Goal: Information Seeking & Learning: Learn about a topic

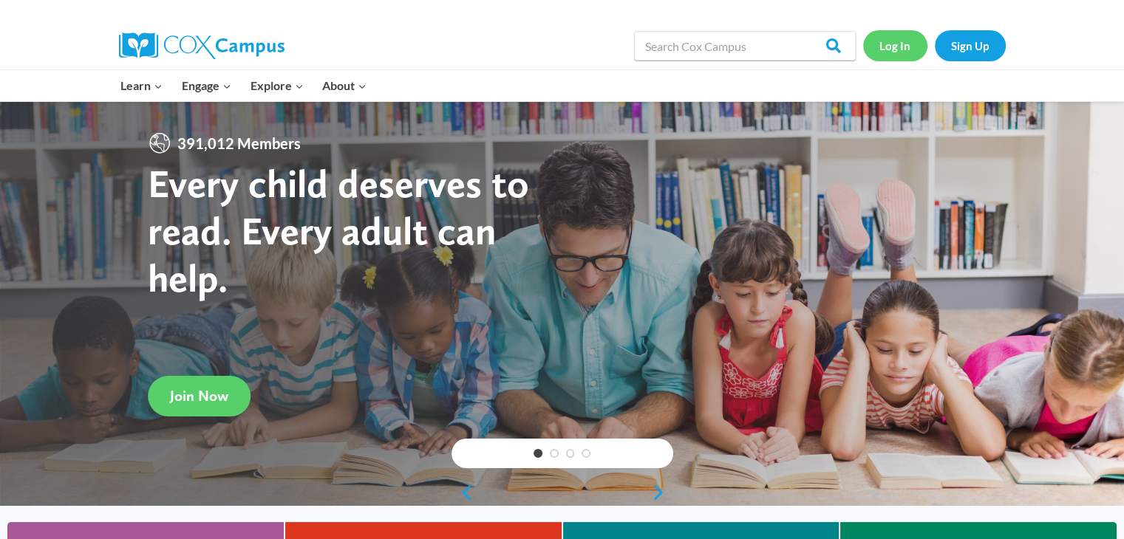
click at [885, 48] on link "Log In" at bounding box center [895, 45] width 64 height 30
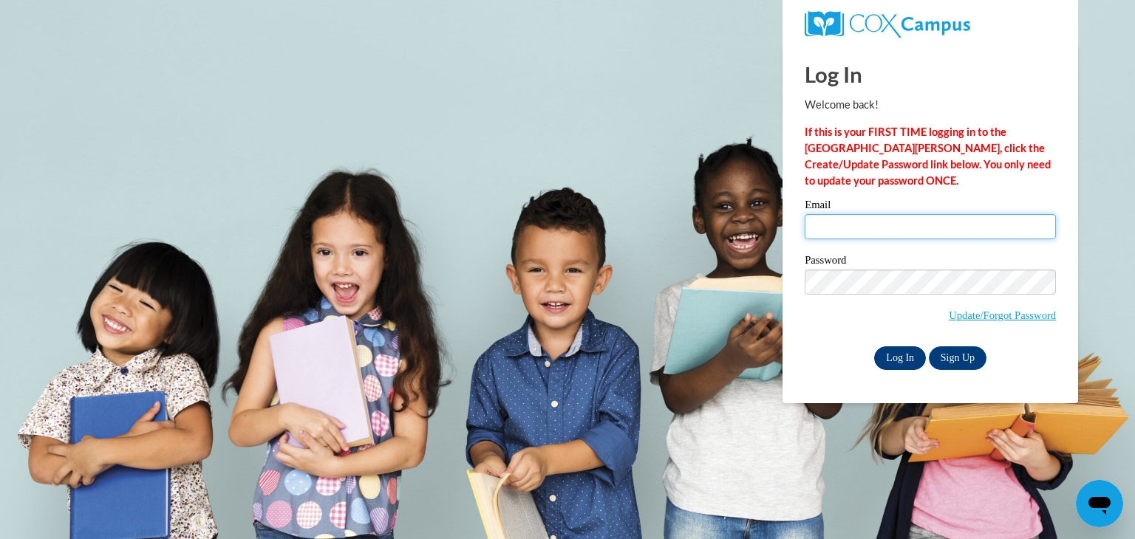
type input "egoratow@kusd.edu"
click at [902, 366] on input "Log In" at bounding box center [900, 358] width 52 height 24
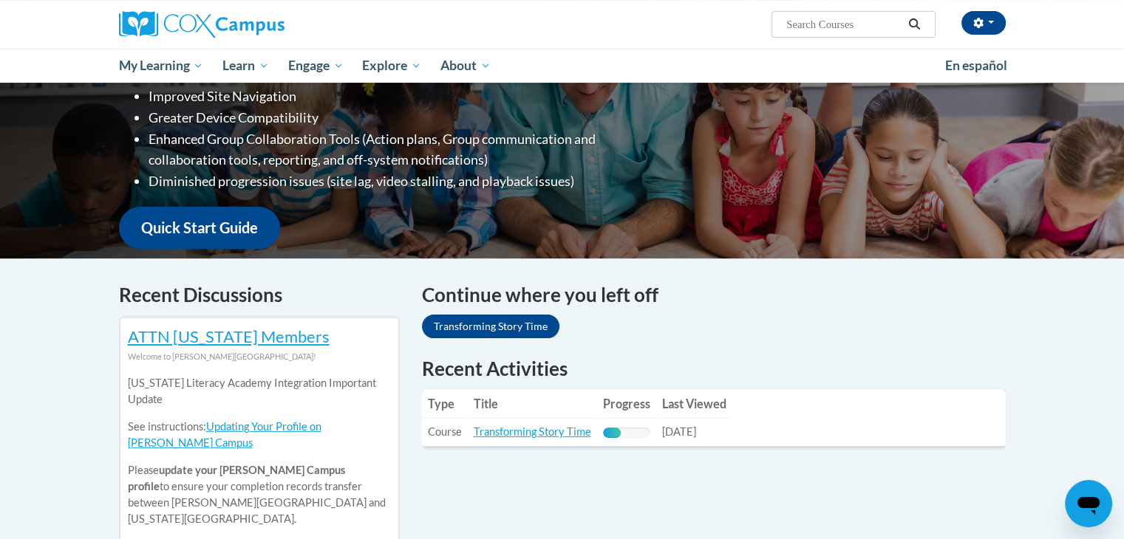
scroll to position [262, 0]
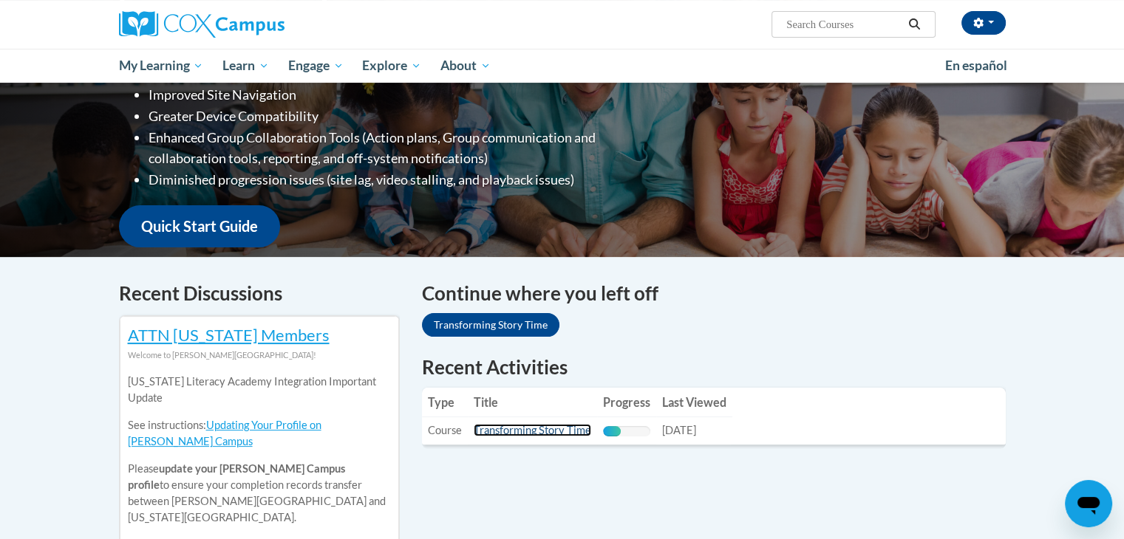
click at [510, 429] on link "Transforming Story Time" at bounding box center [532, 430] width 117 height 13
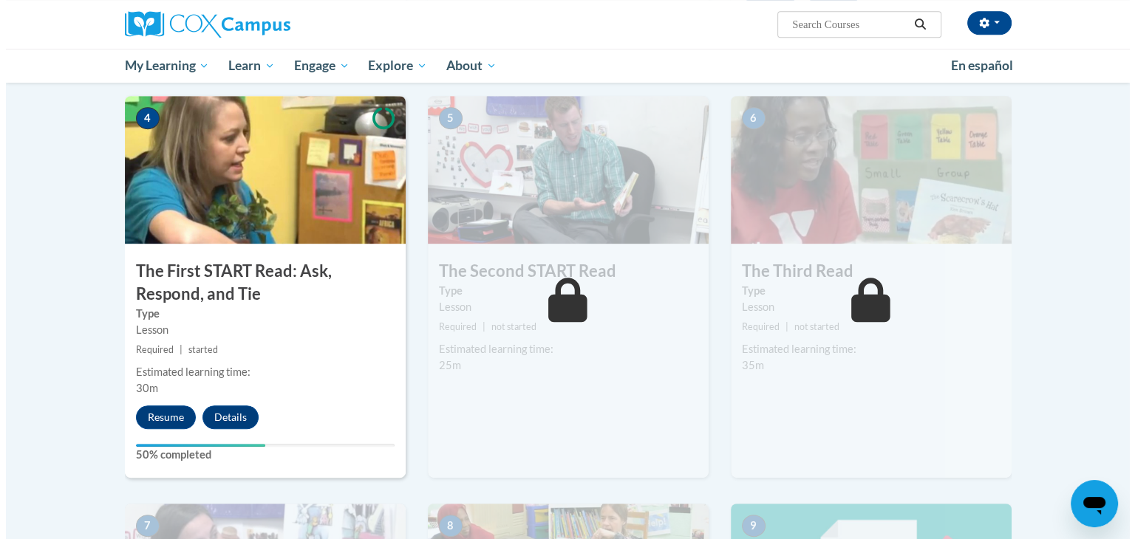
scroll to position [721, 0]
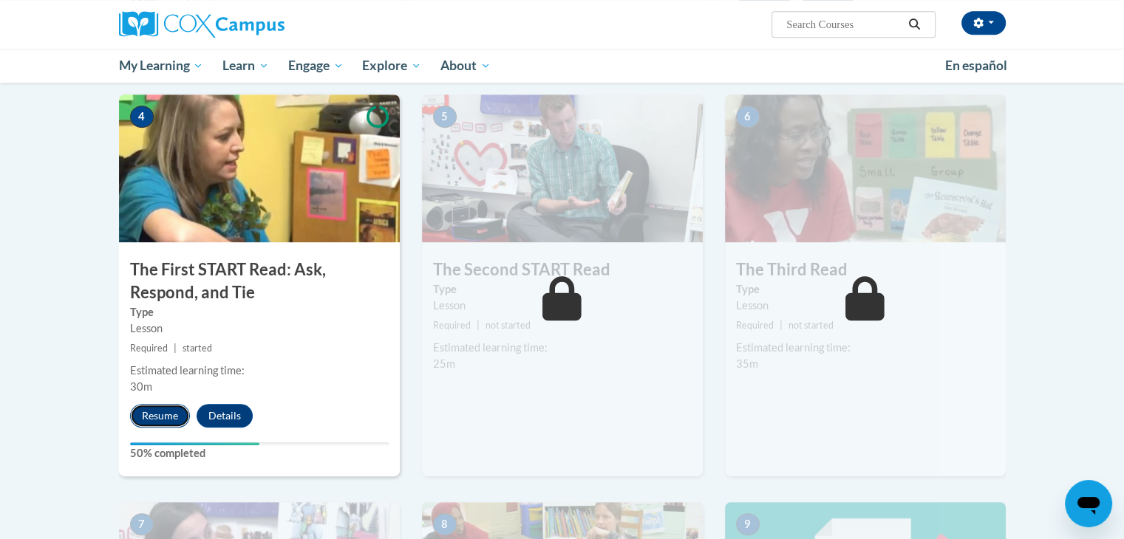
click at [158, 411] on button "Resume" at bounding box center [160, 416] width 60 height 24
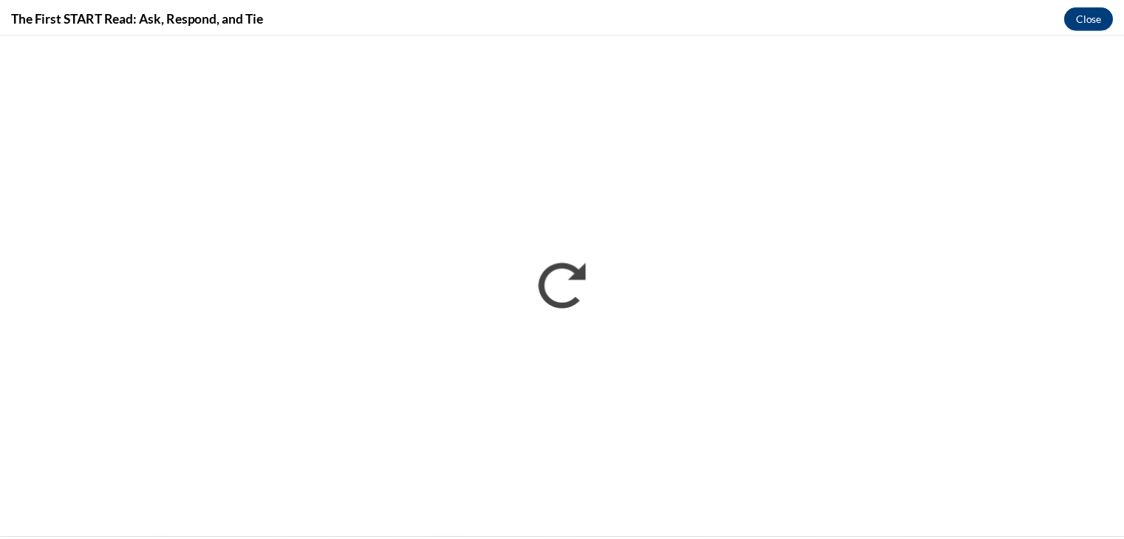
scroll to position [0, 0]
click at [1094, 22] on button "Close" at bounding box center [1098, 16] width 49 height 24
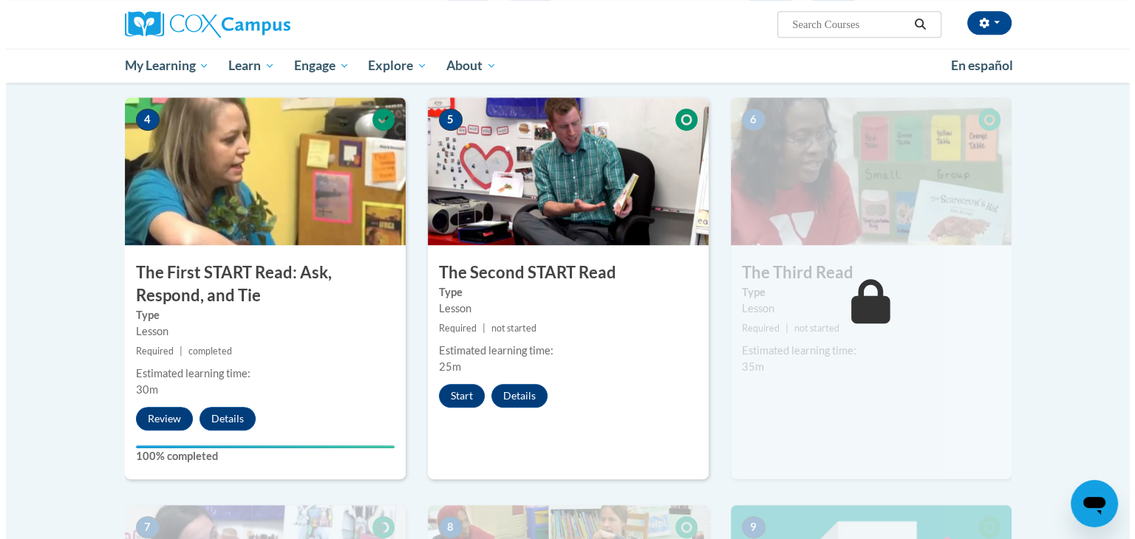
scroll to position [720, 0]
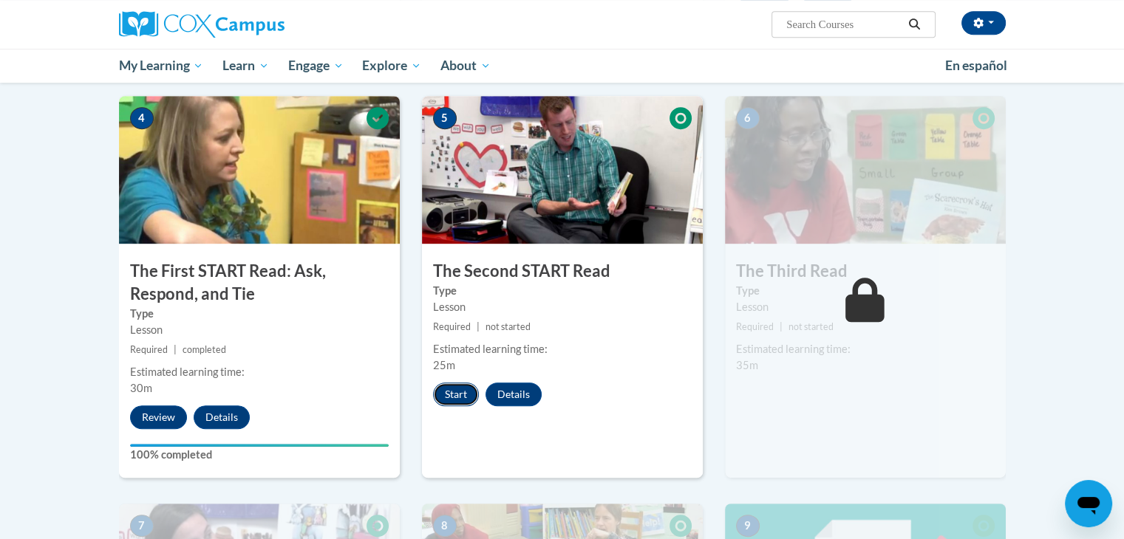
click at [441, 388] on button "Start" at bounding box center [456, 395] width 46 height 24
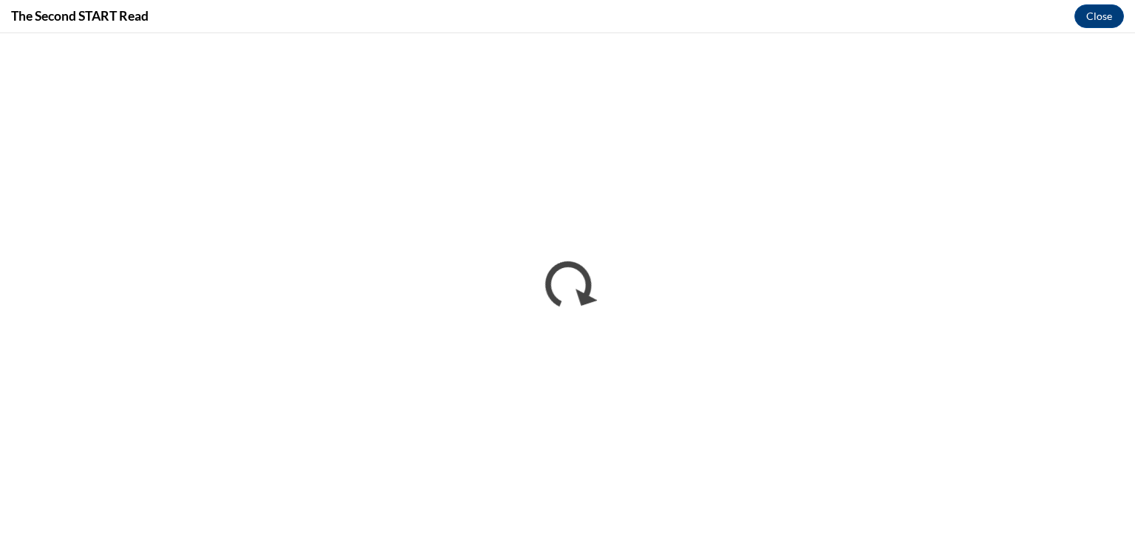
scroll to position [0, 0]
